Goal: Task Accomplishment & Management: Use online tool/utility

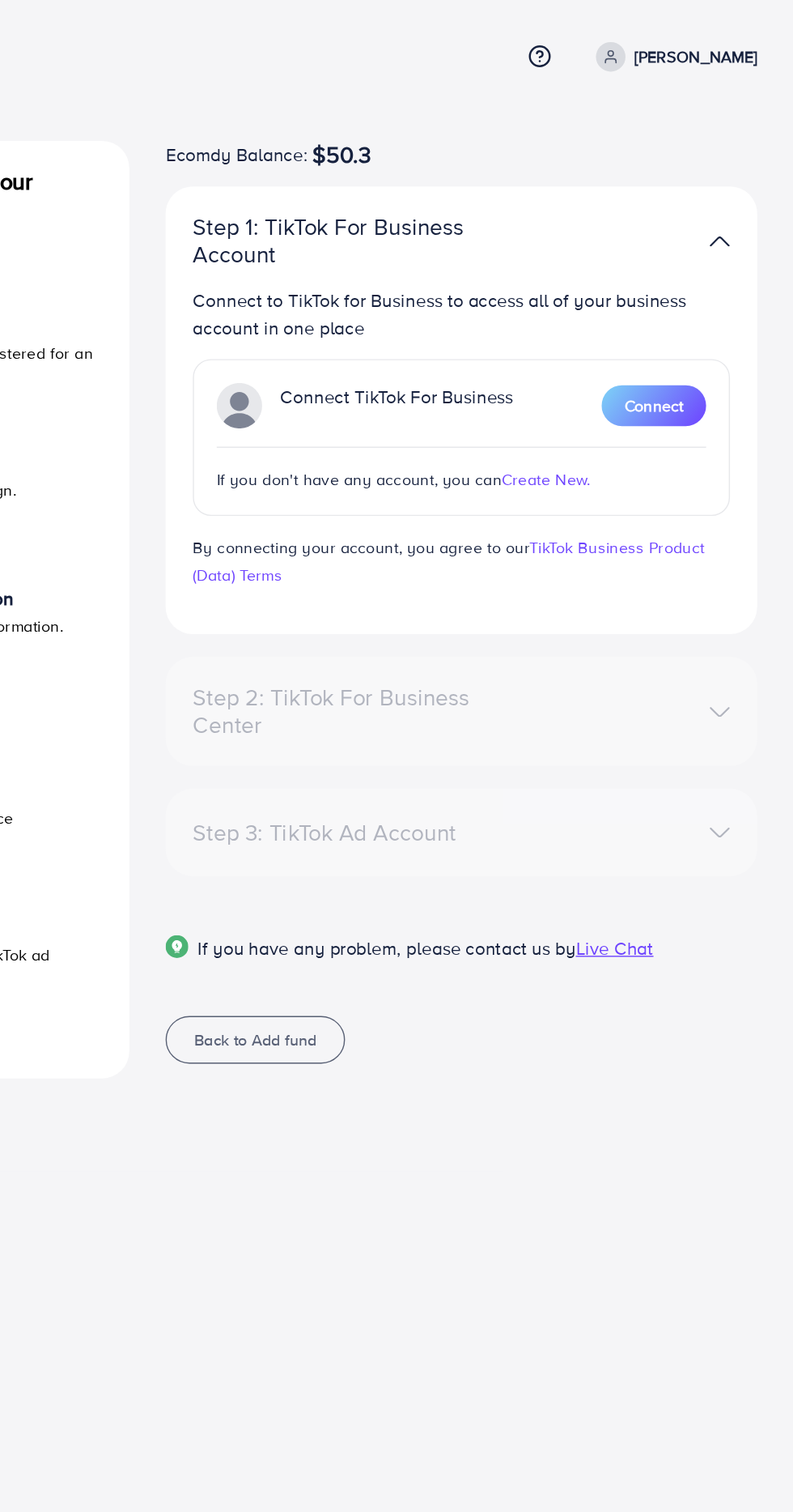
click at [686, 295] on span "Connect" at bounding box center [693, 289] width 42 height 16
click at [725, 286] on button "Connect" at bounding box center [693, 289] width 75 height 29
click at [619, 834] on div "Get TikTok Agency Ad Account Help Center Contact Support Term and policy About …" at bounding box center [396, 756] width 793 height 1512
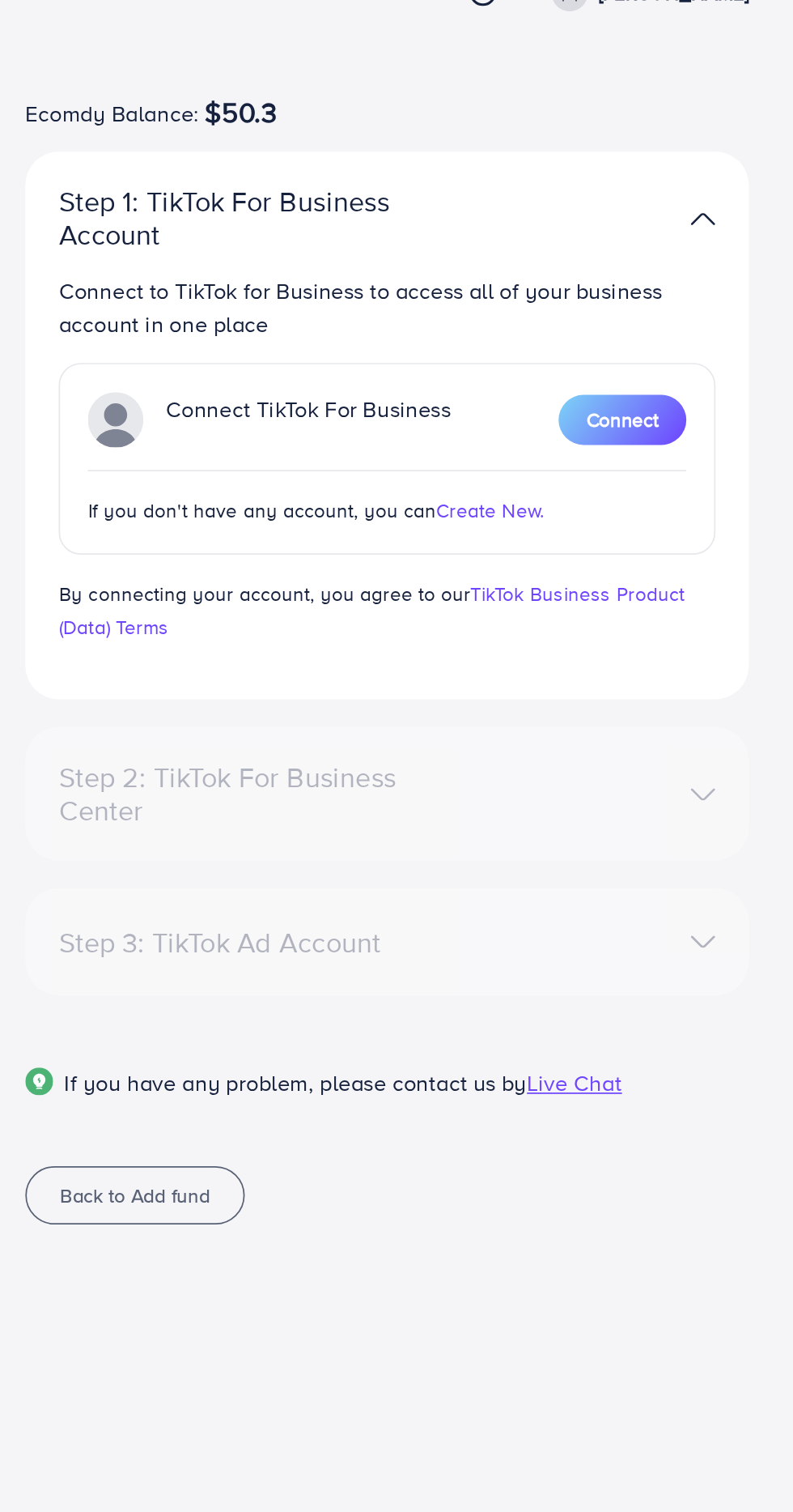
click at [693, 288] on span "Connect" at bounding box center [693, 289] width 42 height 16
click at [704, 293] on span "Connect" at bounding box center [693, 289] width 42 height 16
